Goal: Task Accomplishment & Management: Complete application form

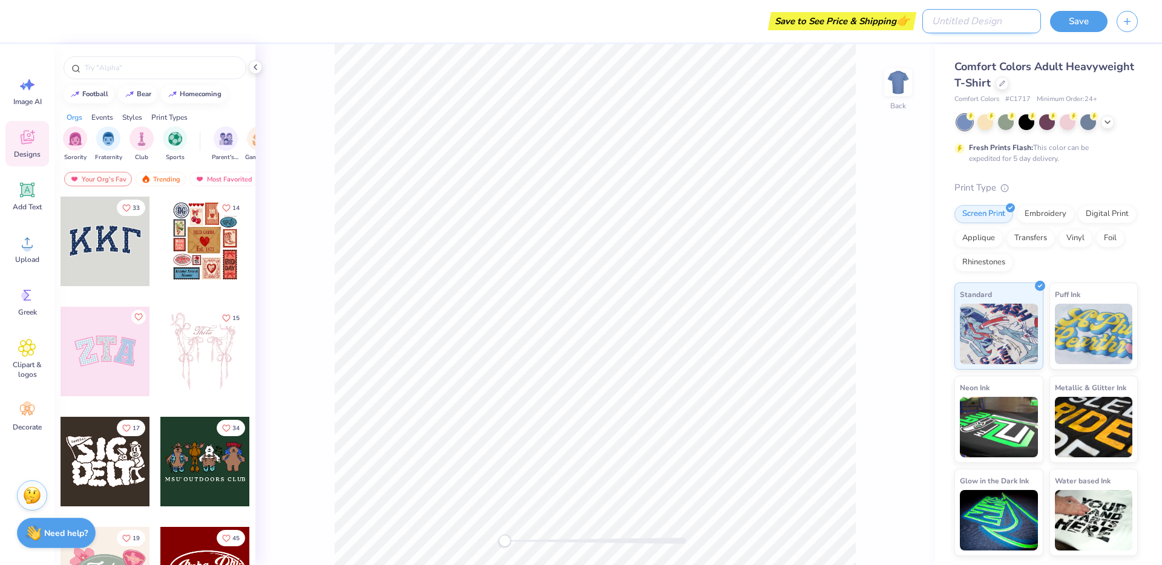
click at [993, 15] on input "Design Title" at bounding box center [981, 21] width 119 height 24
type input "Test Test"
click at [190, 238] on div at bounding box center [205, 242] width 90 height 90
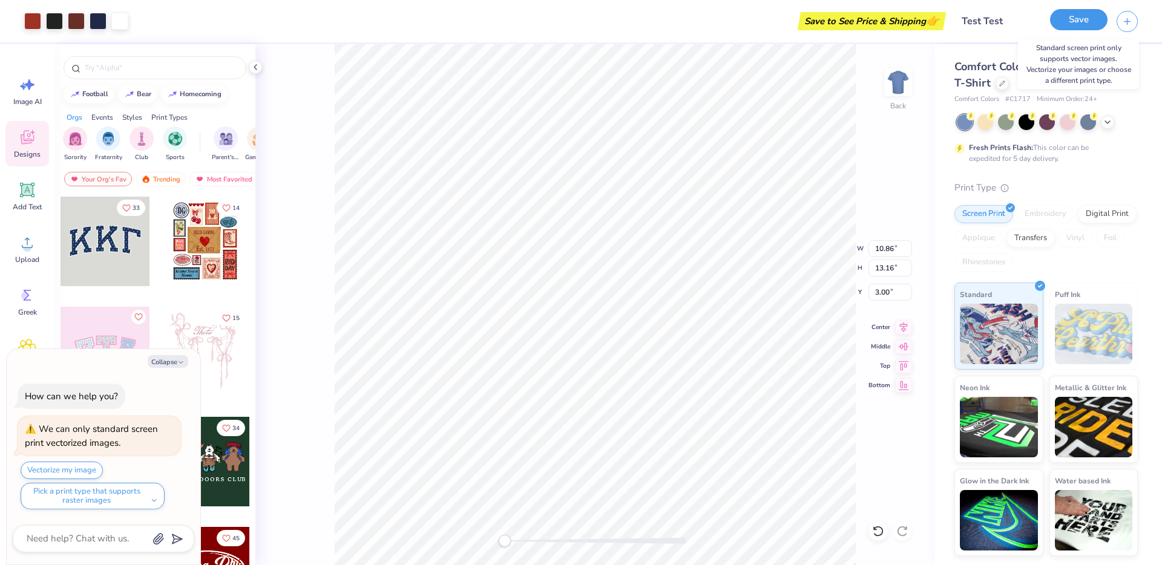
click at [1069, 26] on button "Save" at bounding box center [1078, 19] width 57 height 21
type textarea "x"
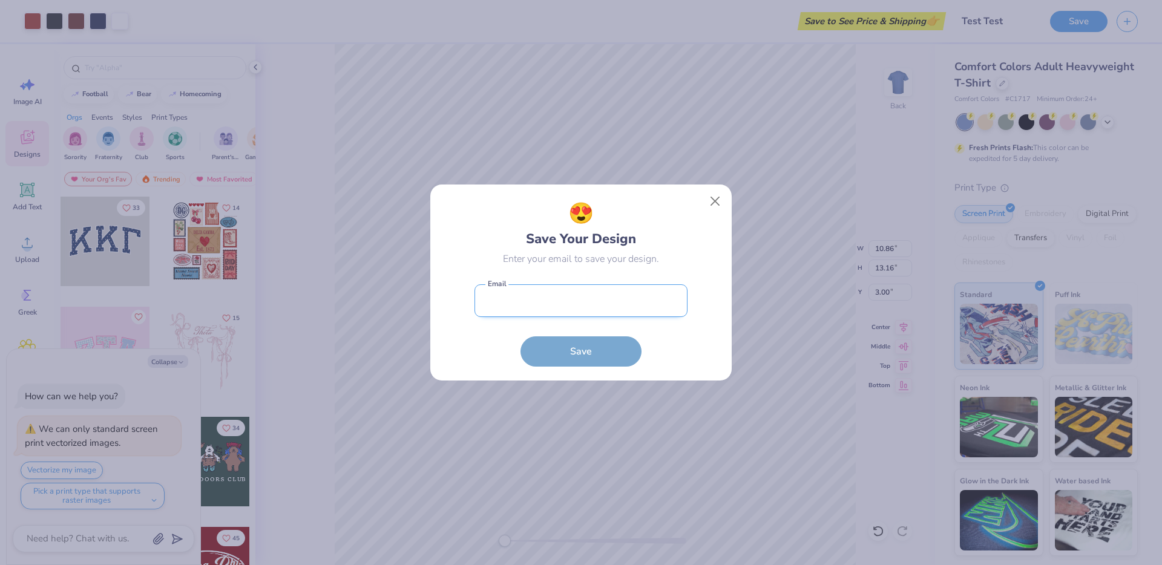
click at [528, 286] on input "email" at bounding box center [580, 300] width 213 height 33
type input "[EMAIL_ADDRESS][DOMAIN_NAME]"
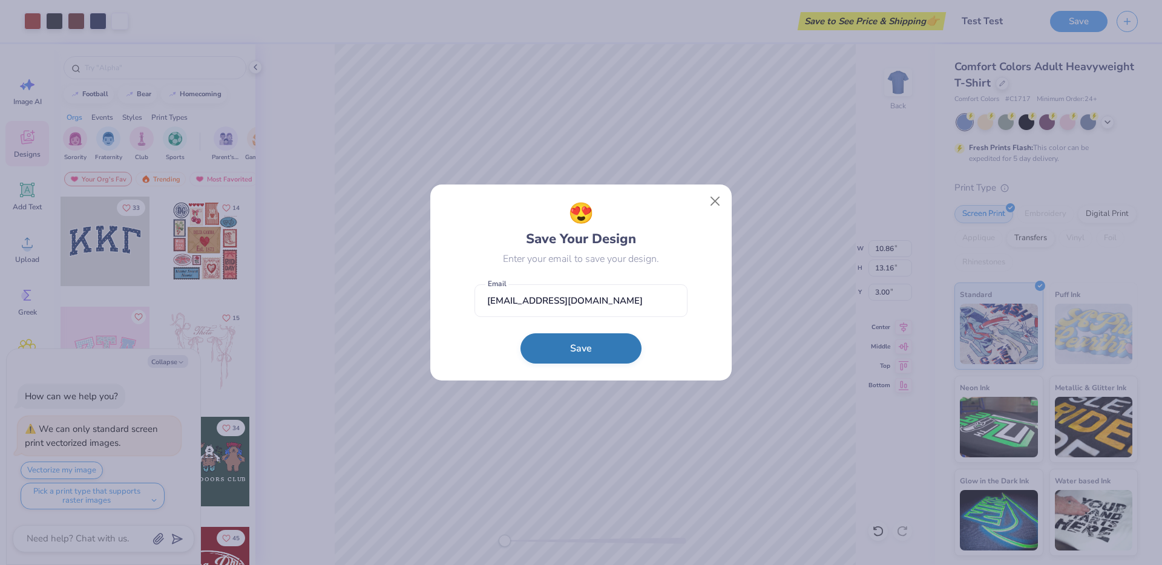
click at [531, 361] on button "Save" at bounding box center [580, 348] width 121 height 30
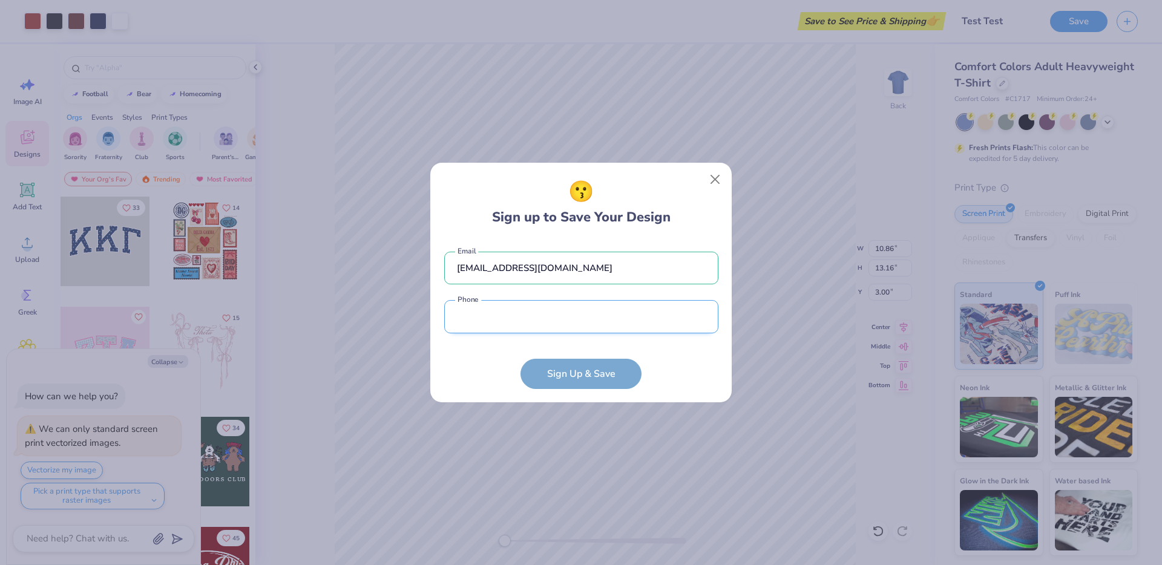
click at [500, 319] on input "tel" at bounding box center [581, 316] width 274 height 33
type input "(811) 002-0422"
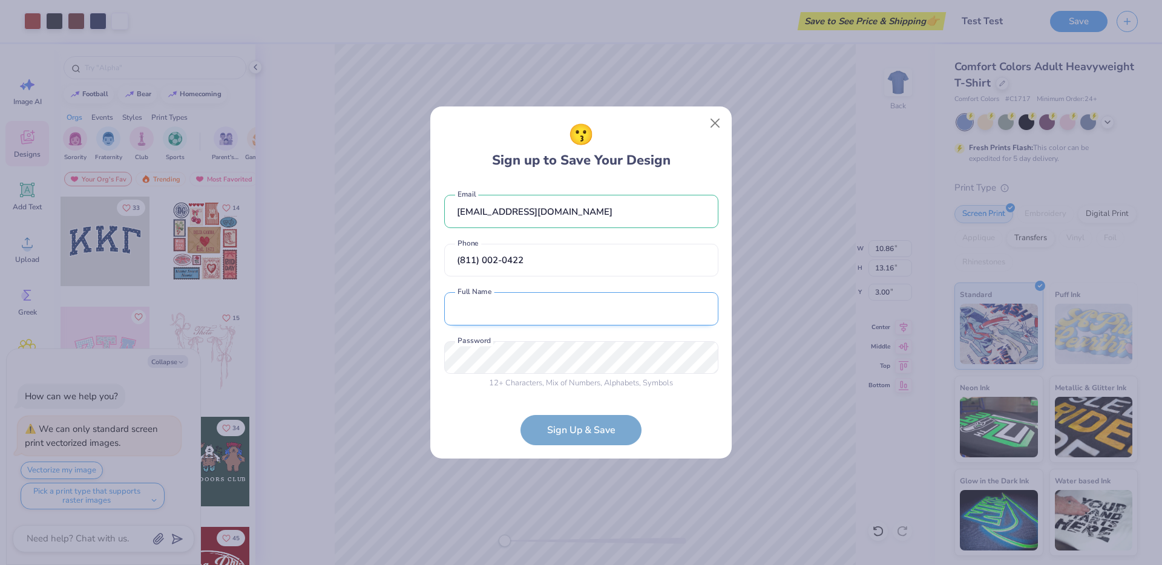
click at [499, 309] on input "text" at bounding box center [581, 308] width 274 height 33
type input "Mixpanel Test"
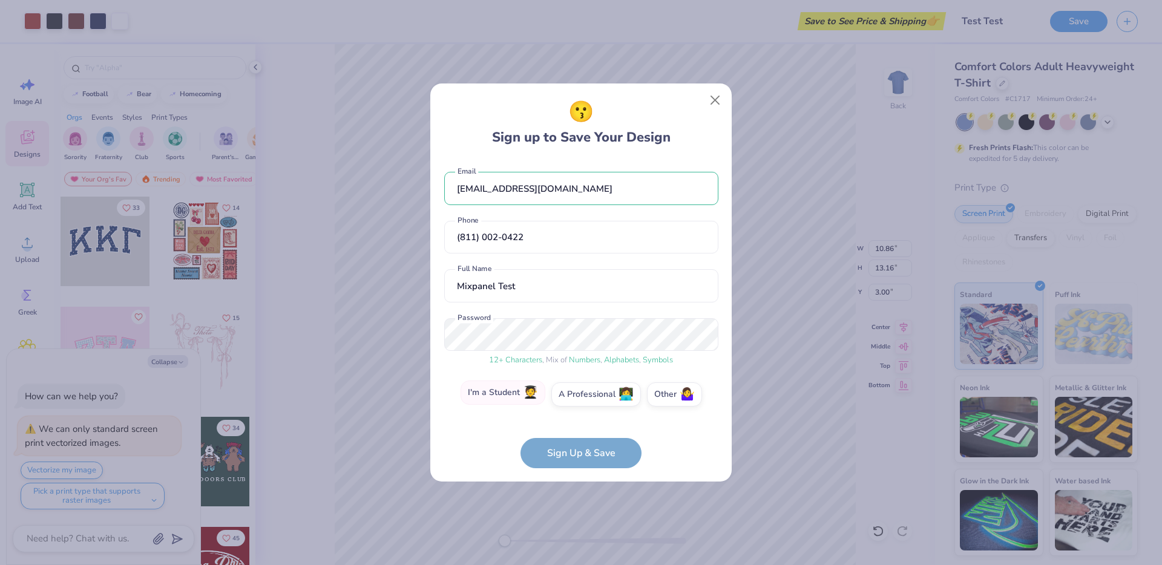
click at [508, 394] on label "I'm a Student 🧑‍🎓" at bounding box center [502, 393] width 85 height 24
click at [577, 394] on input "I'm a Student 🧑‍🎓" at bounding box center [581, 397] width 8 height 8
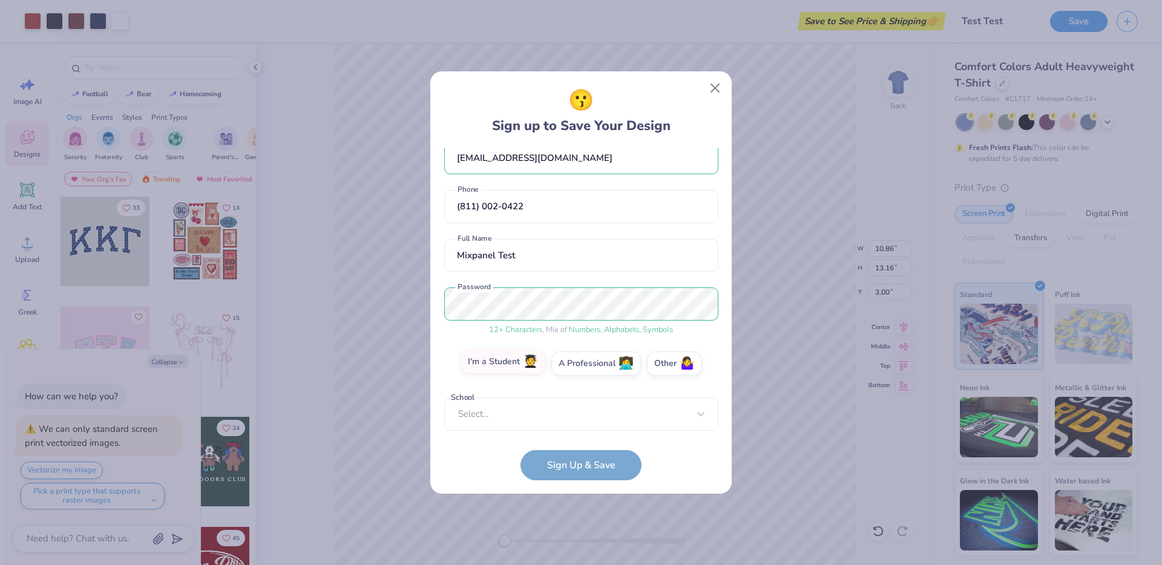
click at [508, 394] on div "[EMAIL_ADDRESS][DOMAIN_NAME] Email [PHONE_NUMBER] Phone Mixpanel Test Full Name…" at bounding box center [581, 289] width 274 height 283
click at [506, 412] on div "Use Up and Down to choose options, press Enter to select the currently focused …" at bounding box center [581, 432] width 274 height 70
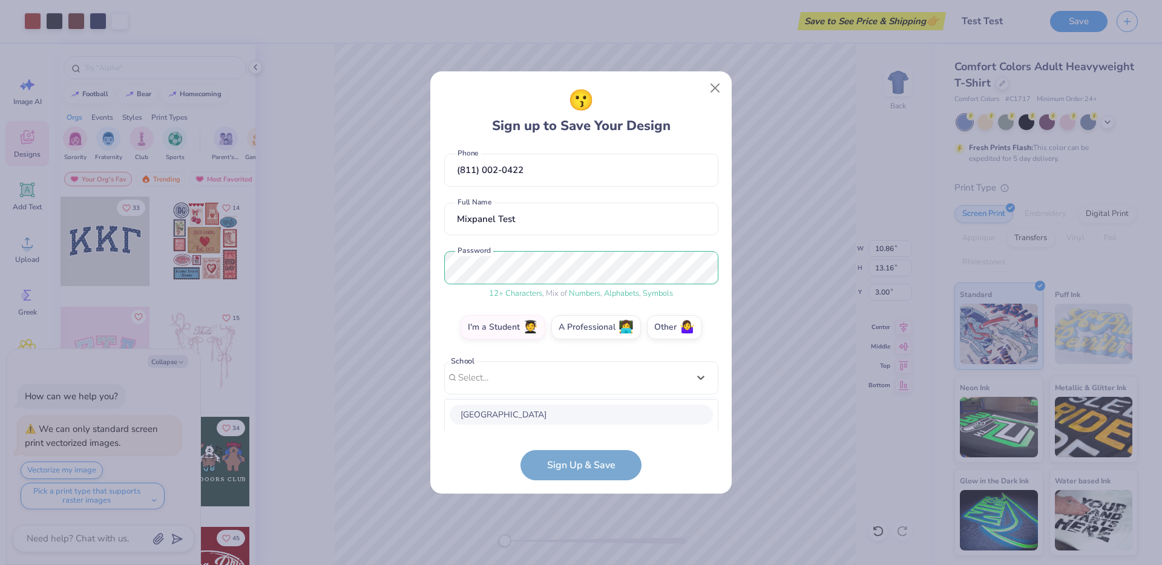
scroll to position [206, 0]
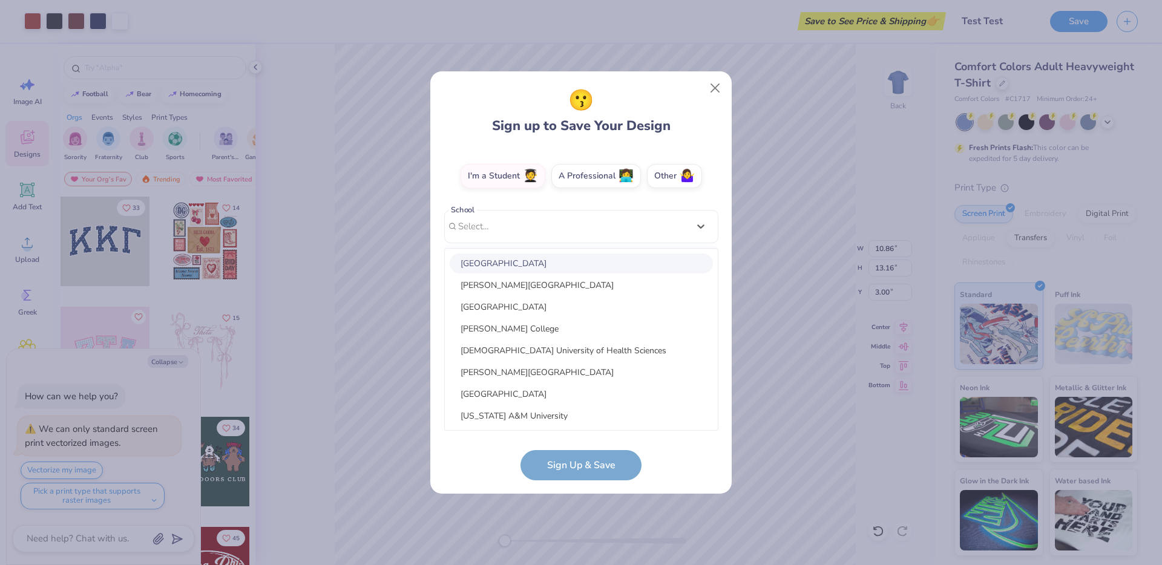
click at [517, 262] on div "[GEOGRAPHIC_DATA]" at bounding box center [580, 263] width 263 height 20
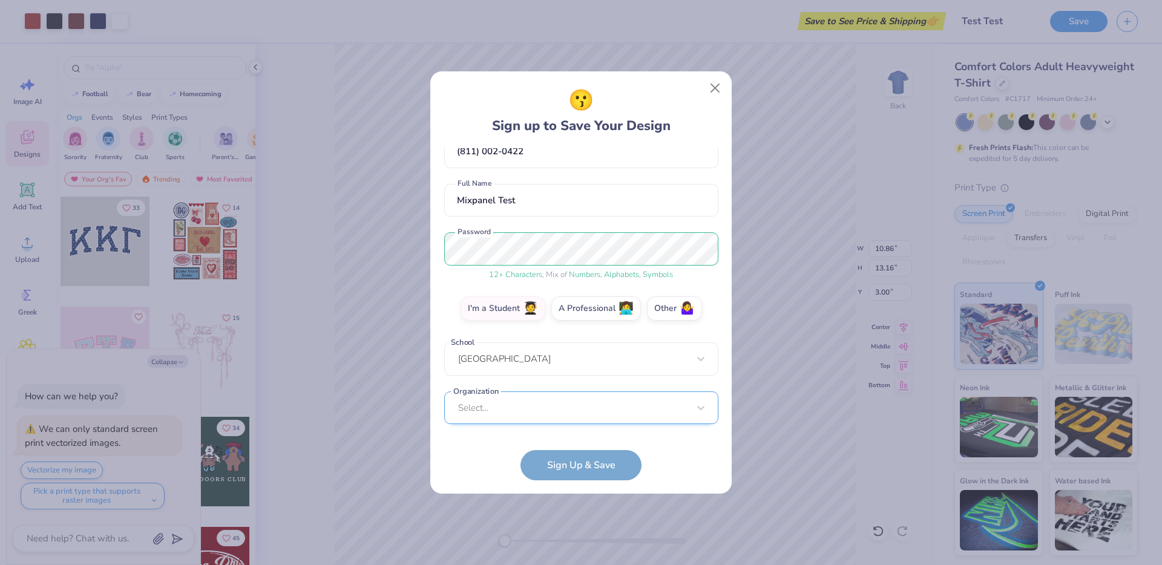
click at [508, 399] on div "Select..." at bounding box center [581, 407] width 274 height 33
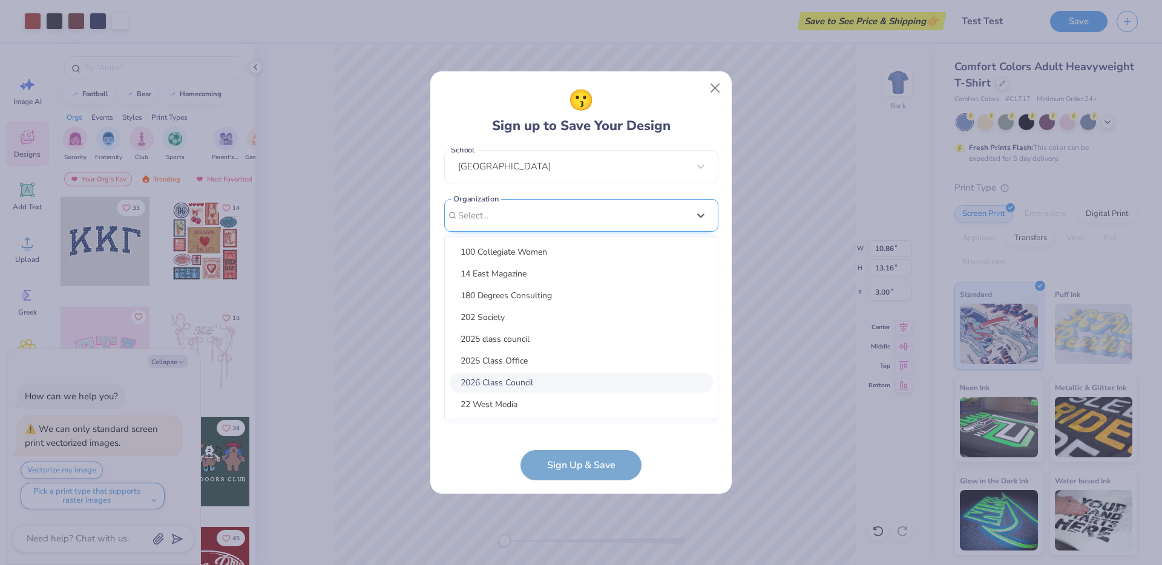
scroll to position [255, 0]
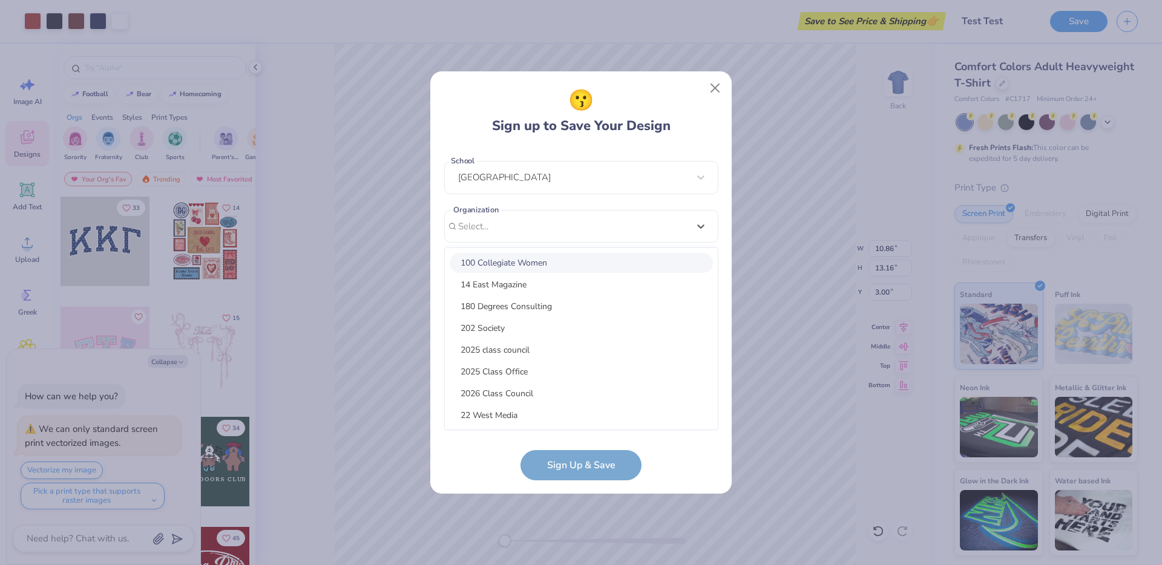
click at [521, 264] on div "100 Collegiate Women" at bounding box center [580, 263] width 263 height 20
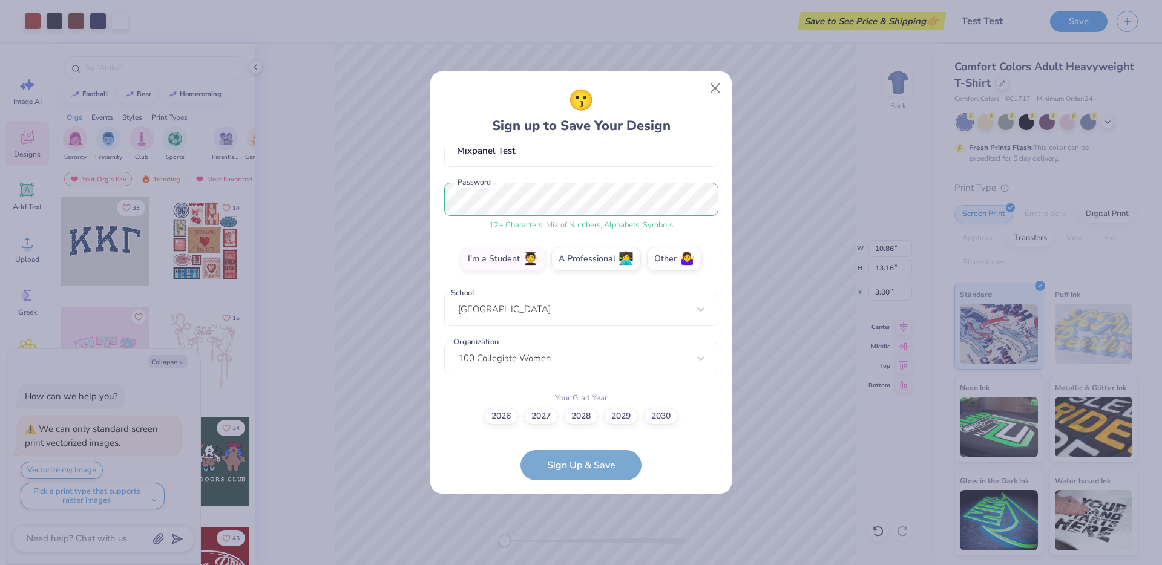
scroll to position [123, 0]
click at [721, 90] on button "Close" at bounding box center [715, 88] width 23 height 23
